Goal: Information Seeking & Learning: Learn about a topic

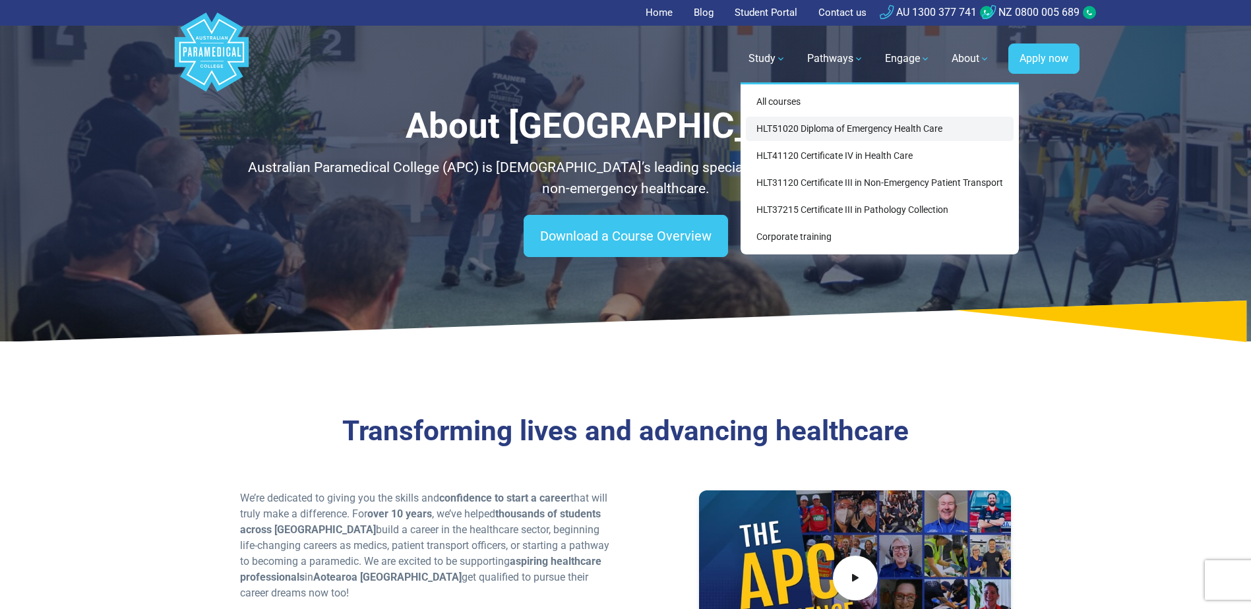
click at [812, 133] on link "HLT51020 Diploma of Emergency Health Care" at bounding box center [880, 129] width 268 height 24
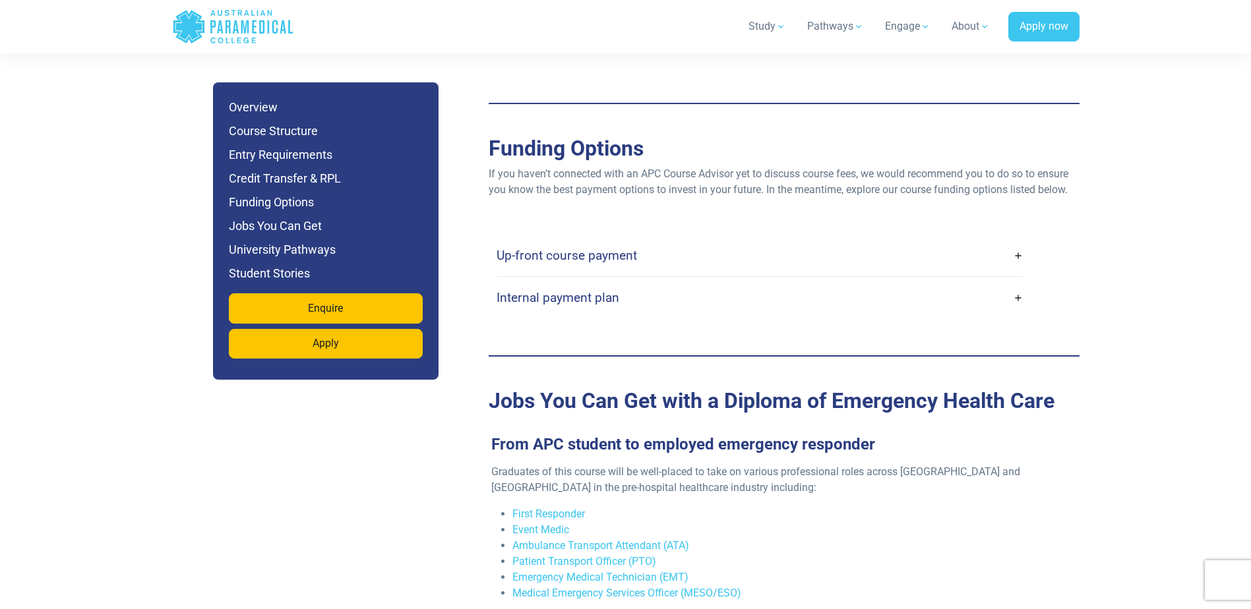
scroll to position [4219, 0]
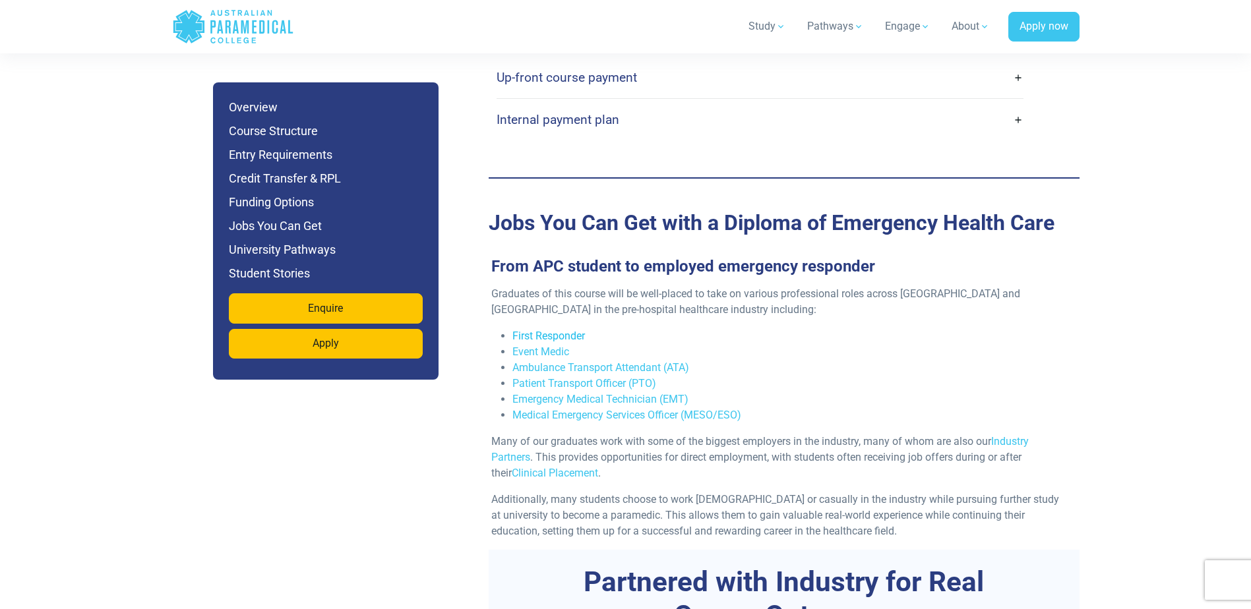
click at [546, 330] on link "First Responder" at bounding box center [548, 336] width 73 height 13
click at [535, 345] on link "Event Medic" at bounding box center [540, 351] width 57 height 13
click at [551, 361] on link "Ambulance Transport Attendant (ATA)" at bounding box center [600, 367] width 177 height 13
click at [594, 393] on link "Emergency Medical Technician (EMT)" at bounding box center [600, 399] width 176 height 13
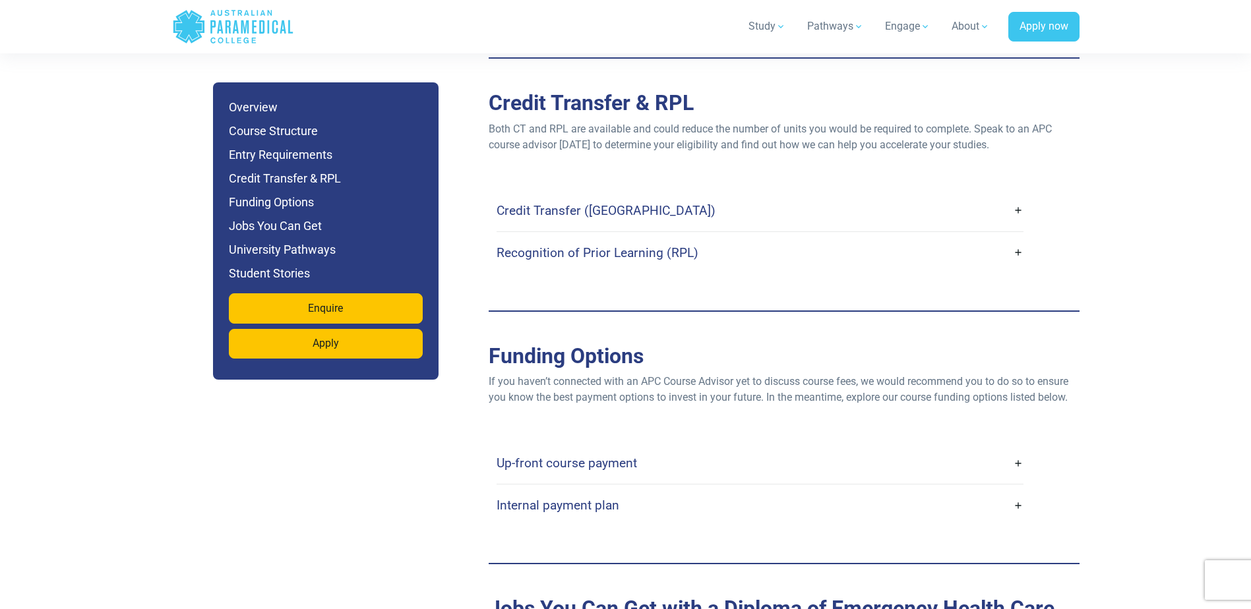
scroll to position [3758, 0]
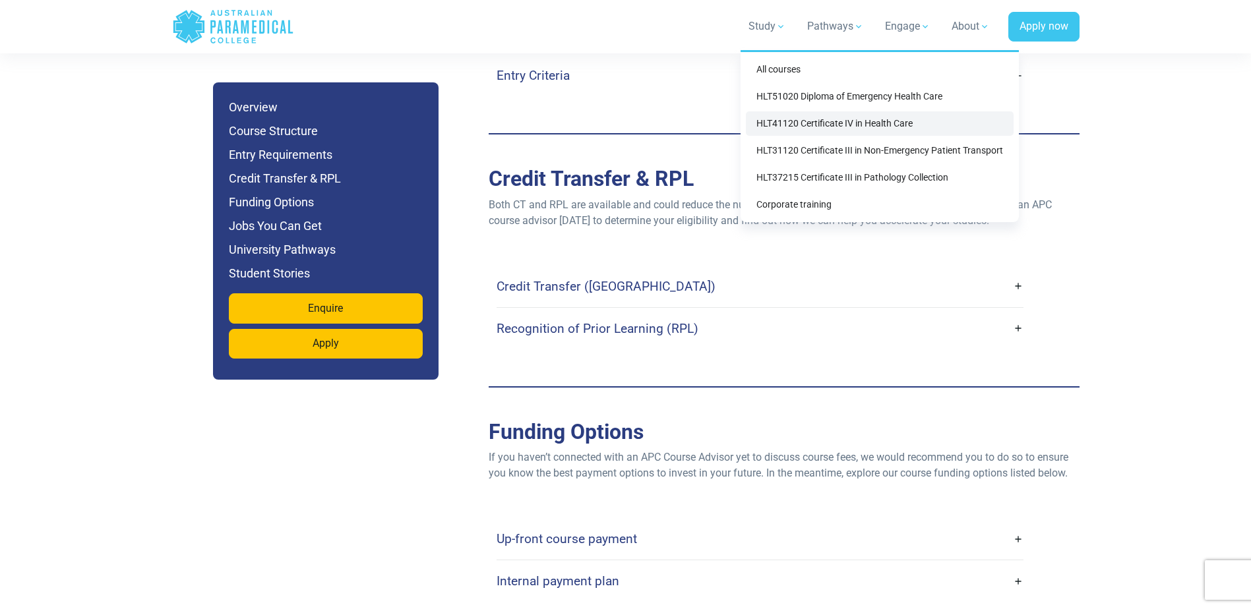
click at [798, 125] on link "HLT41120 Certificate IV in Health Care" at bounding box center [880, 123] width 268 height 24
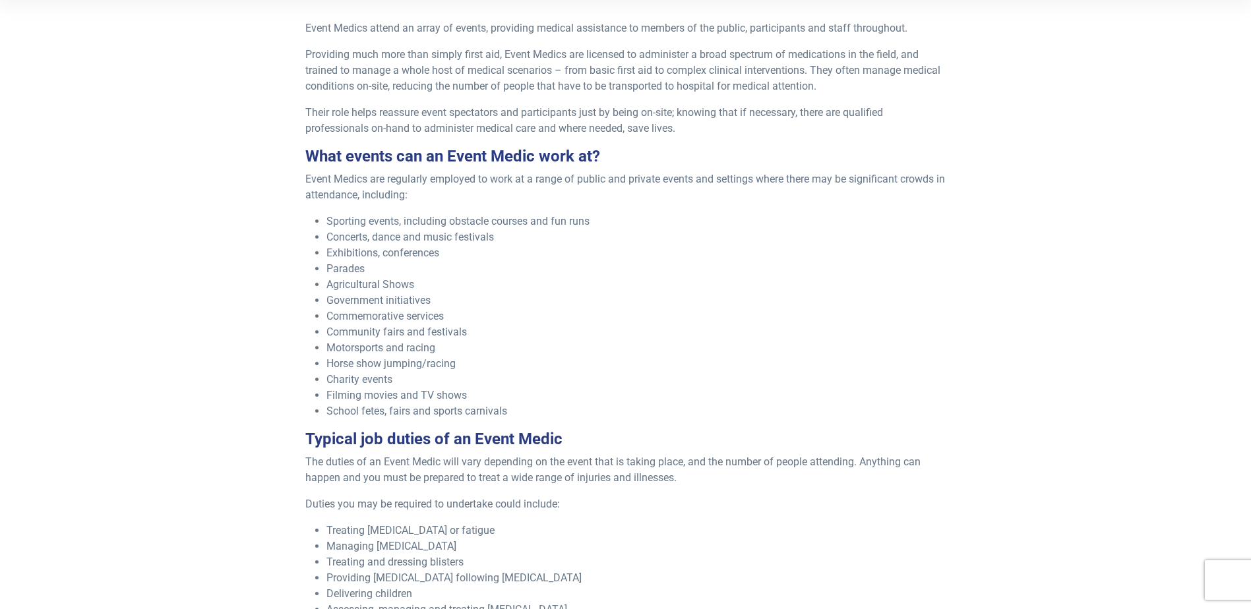
scroll to position [396, 0]
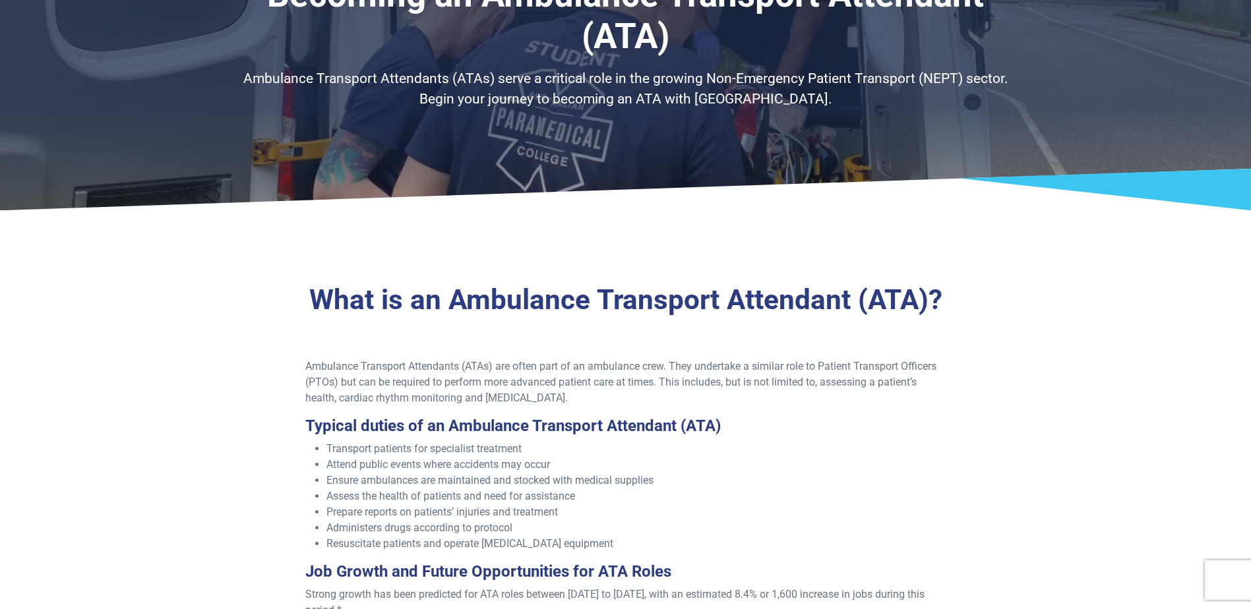
scroll to position [132, 0]
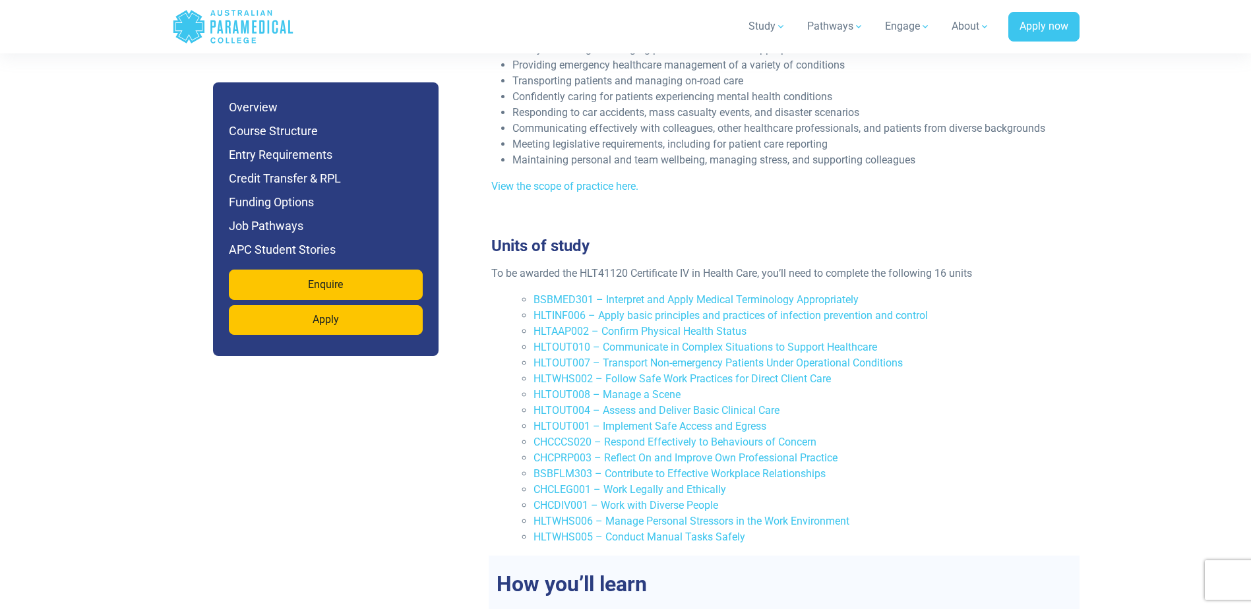
scroll to position [1846, 0]
